Goal: Find specific page/section: Find specific page/section

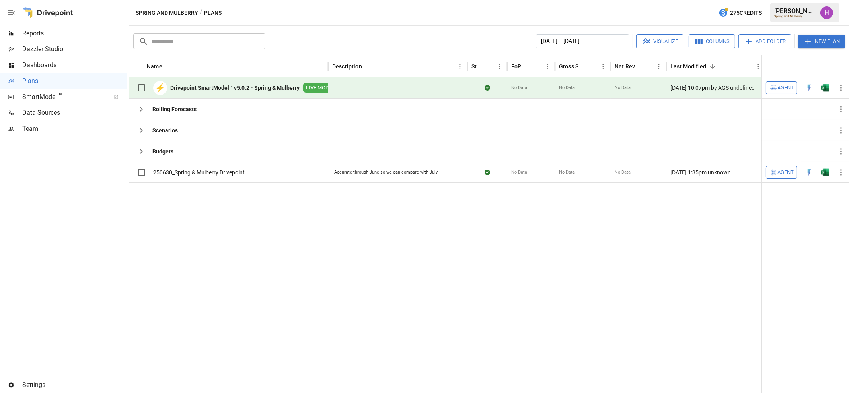
click at [59, 108] on span "Data Sources" at bounding box center [74, 113] width 105 height 10
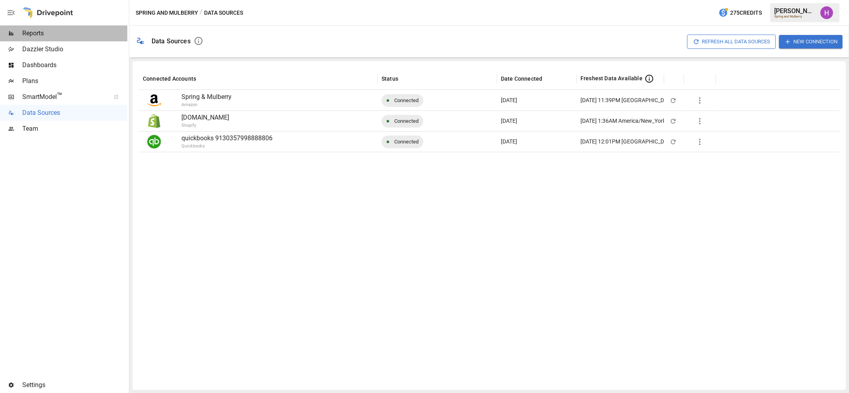
click at [36, 29] on span "Reports" at bounding box center [74, 34] width 105 height 10
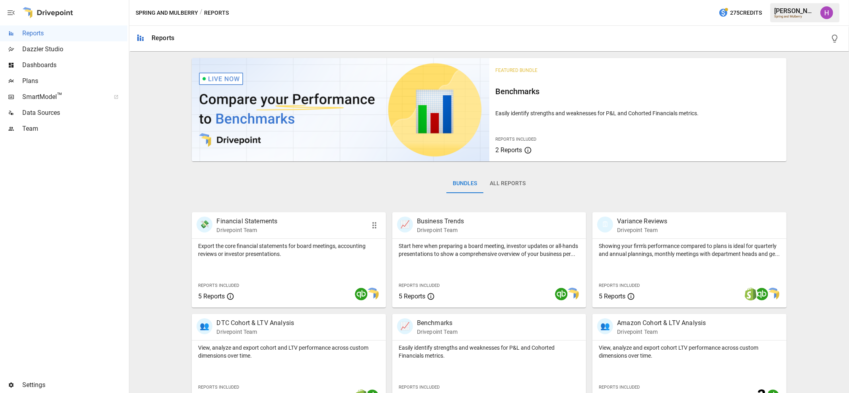
click at [273, 224] on p "Financial Statements" at bounding box center [246, 222] width 61 height 10
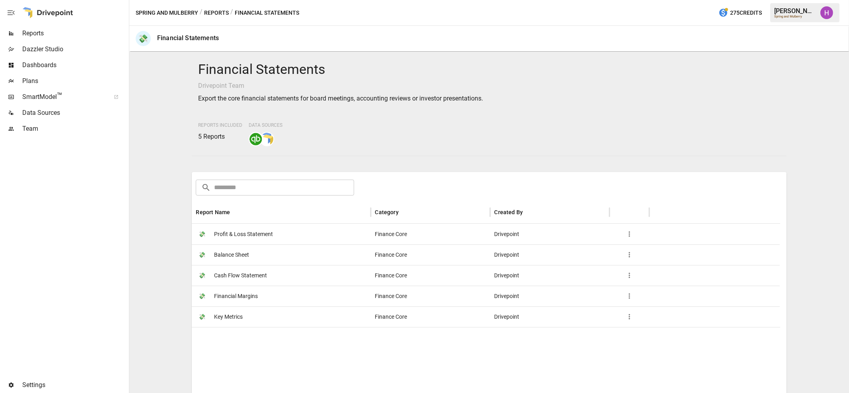
click at [260, 234] on span "Profit & Loss Statement" at bounding box center [243, 234] width 59 height 20
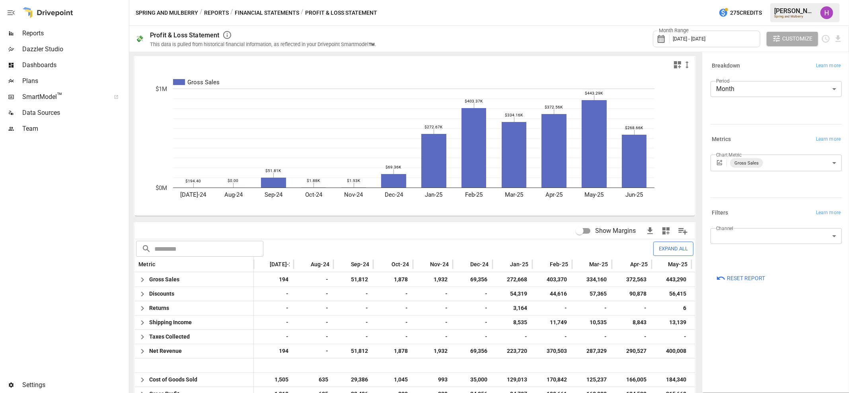
drag, startPoint x: 56, startPoint y: 187, endPoint x: 100, endPoint y: 195, distance: 44.2
click at [100, 195] on div at bounding box center [63, 257] width 127 height 241
drag, startPoint x: 91, startPoint y: 155, endPoint x: 48, endPoint y: 157, distance: 43.0
click at [48, 157] on div at bounding box center [63, 257] width 127 height 241
drag, startPoint x: 97, startPoint y: 167, endPoint x: 60, endPoint y: 162, distance: 38.1
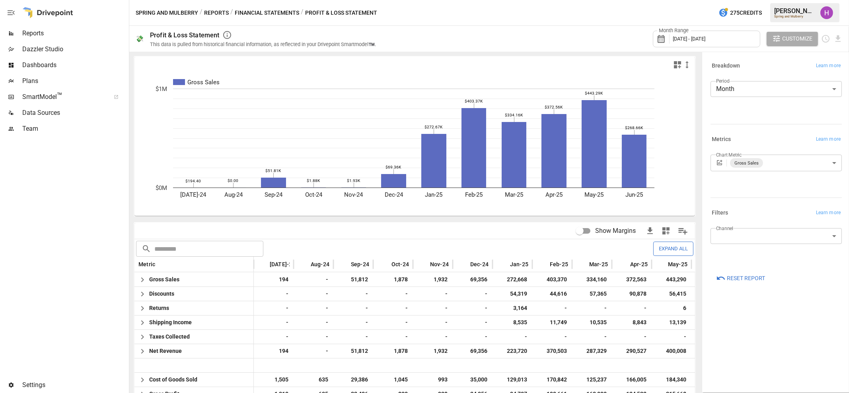
click at [60, 162] on div at bounding box center [63, 257] width 127 height 241
click at [69, 213] on div at bounding box center [63, 257] width 127 height 241
